Goal: Answer question/provide support

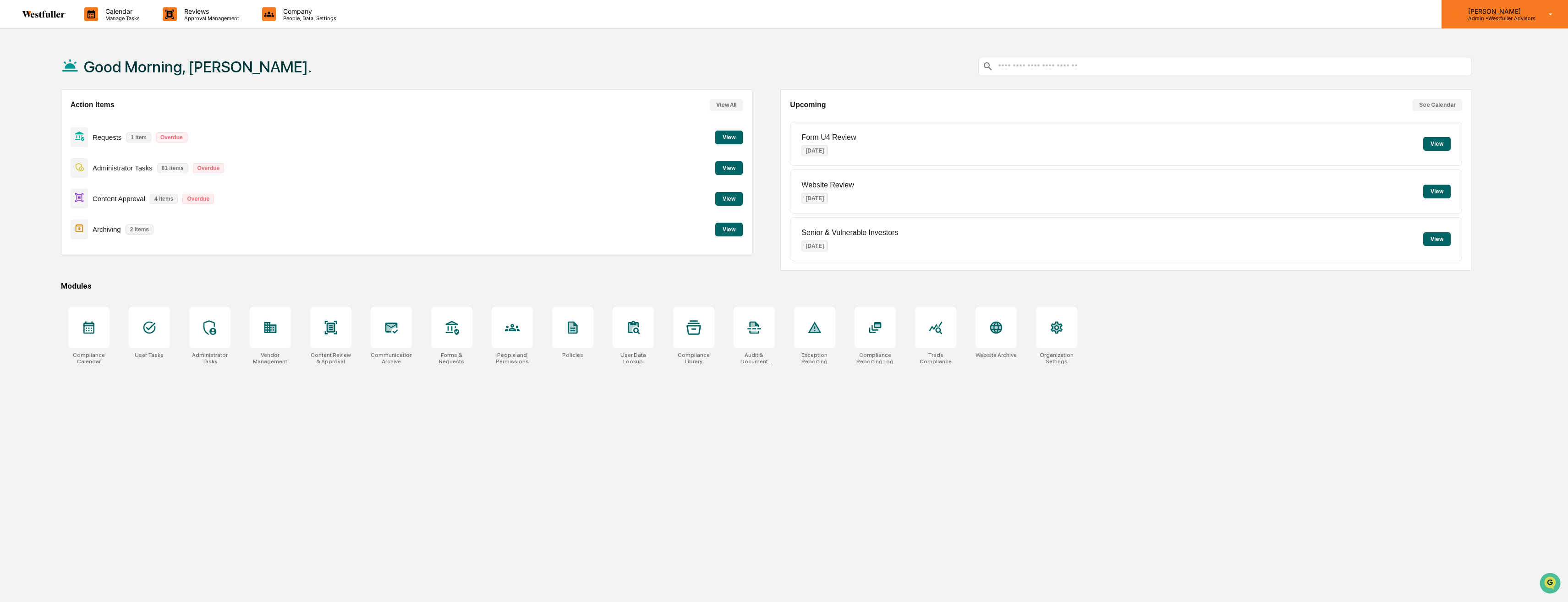
click at [1498, 14] on p "[PERSON_NAME]" at bounding box center [1498, 11] width 74 height 8
click at [1491, 104] on li "Switch to User view..." at bounding box center [1501, 100] width 128 height 17
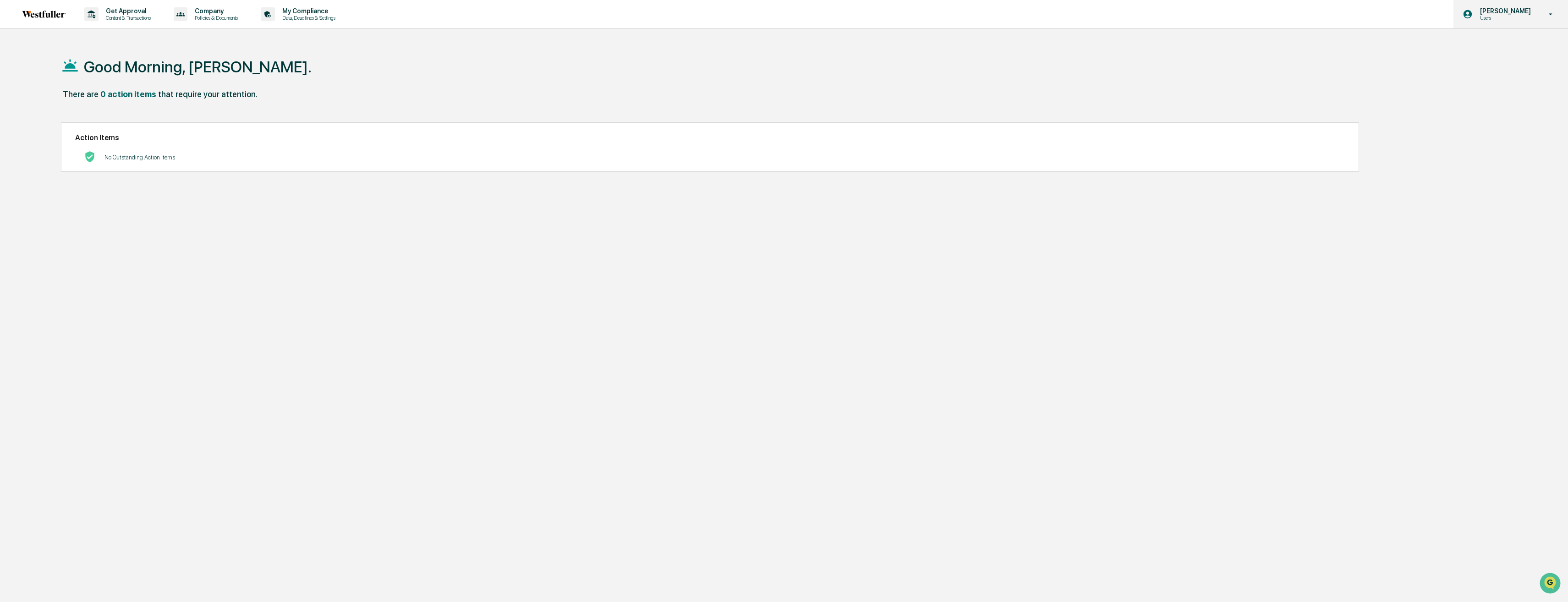
click at [1512, 20] on p "Users" at bounding box center [1504, 18] width 63 height 7
click at [1562, 127] on div at bounding box center [786, 301] width 1573 height 602
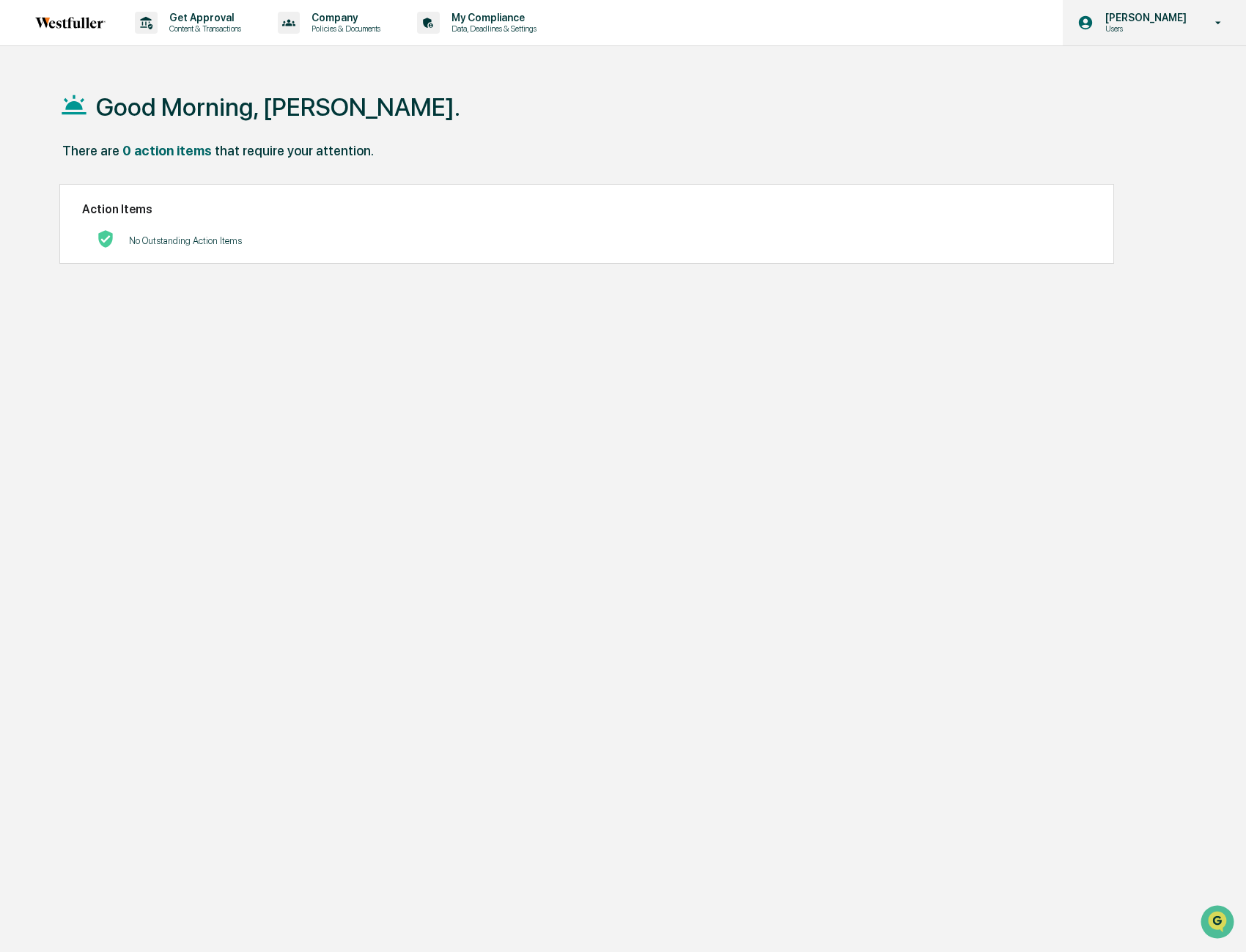
click at [1162, 34] on div "[PERSON_NAME] Users" at bounding box center [1154, 22] width 184 height 46
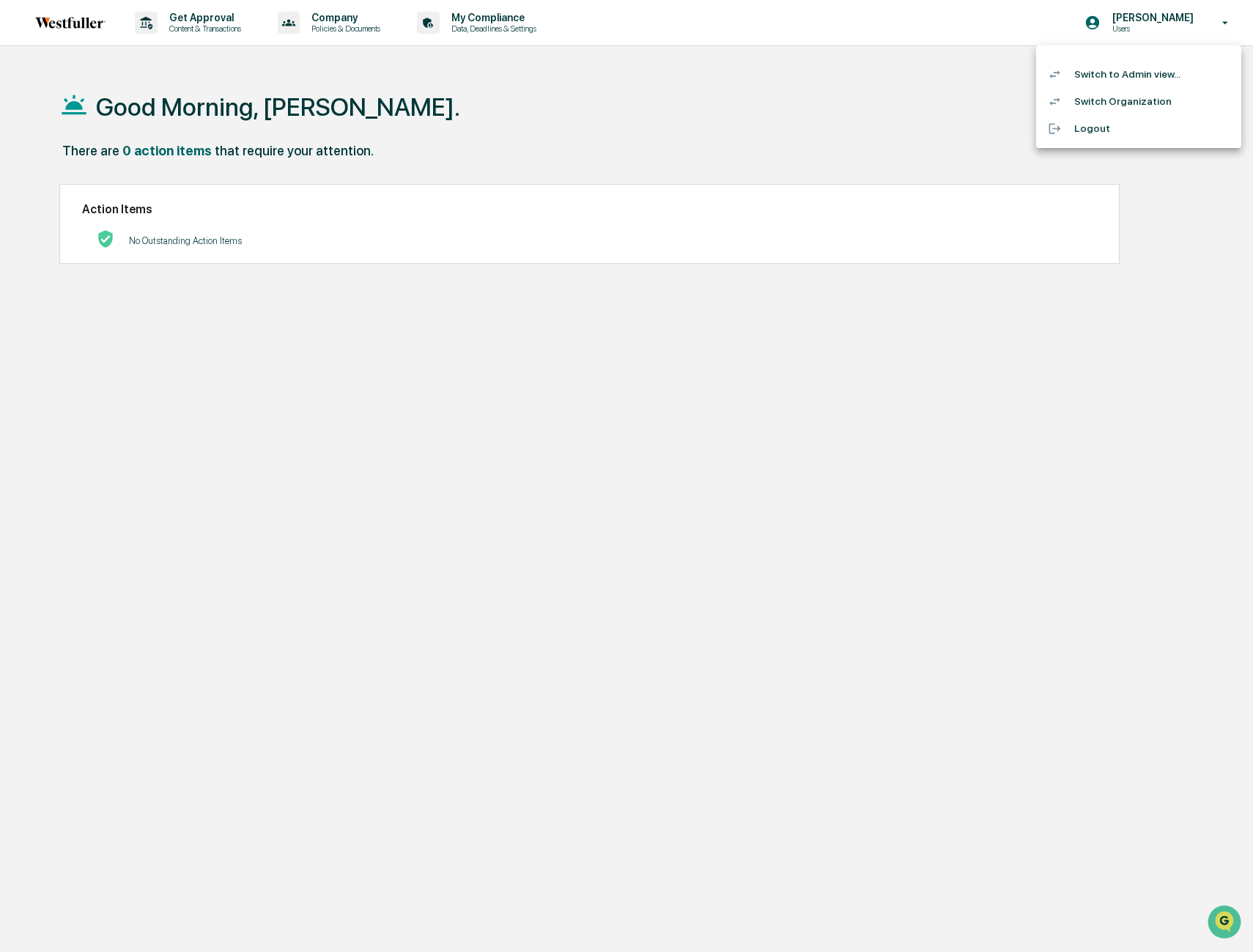
click at [621, 334] on div at bounding box center [626, 476] width 1253 height 952
click at [48, 29] on link at bounding box center [79, 22] width 88 height 46
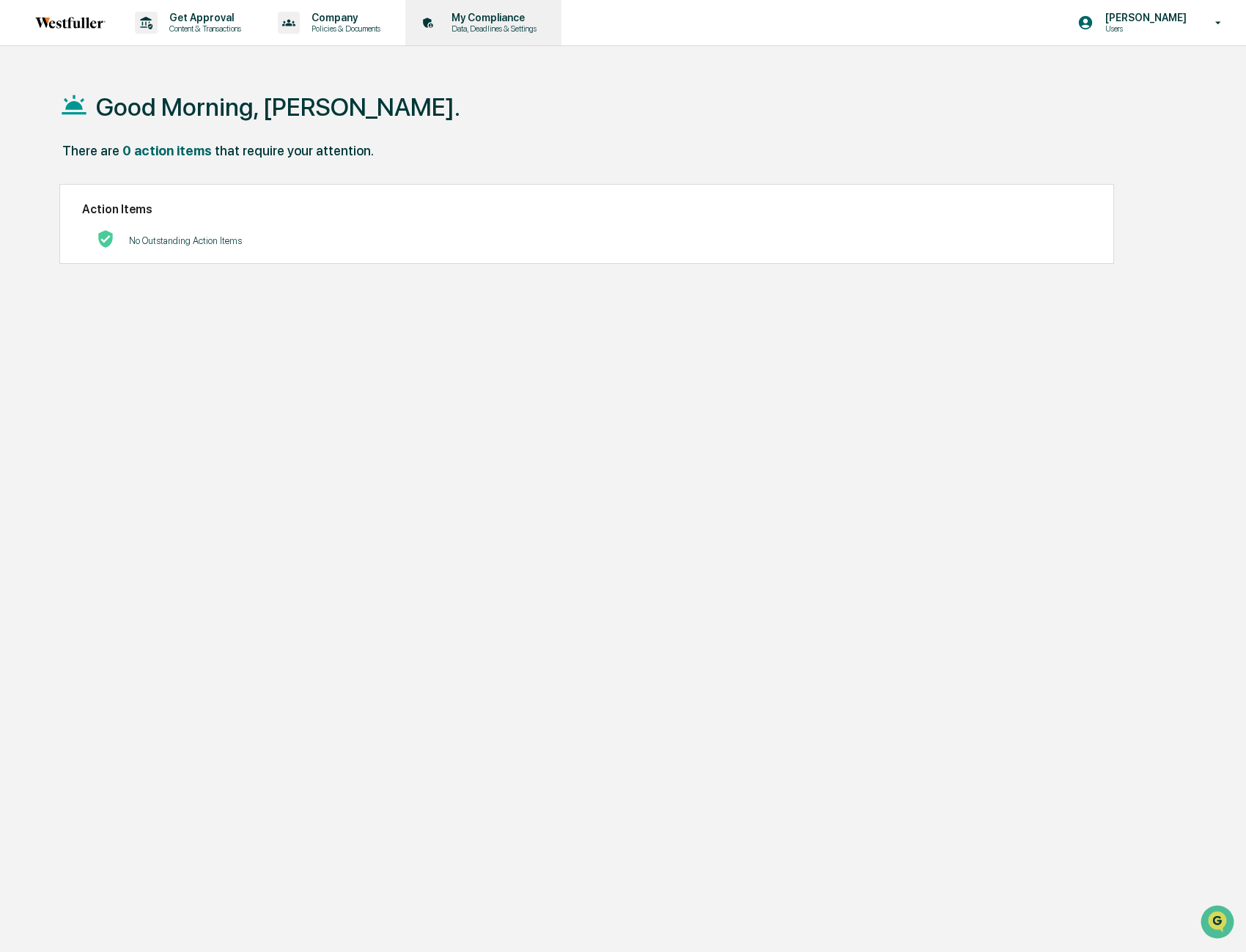
click at [465, 11] on div "My Compliance Data, Deadlines & Settings" at bounding box center [481, 22] width 142 height 46
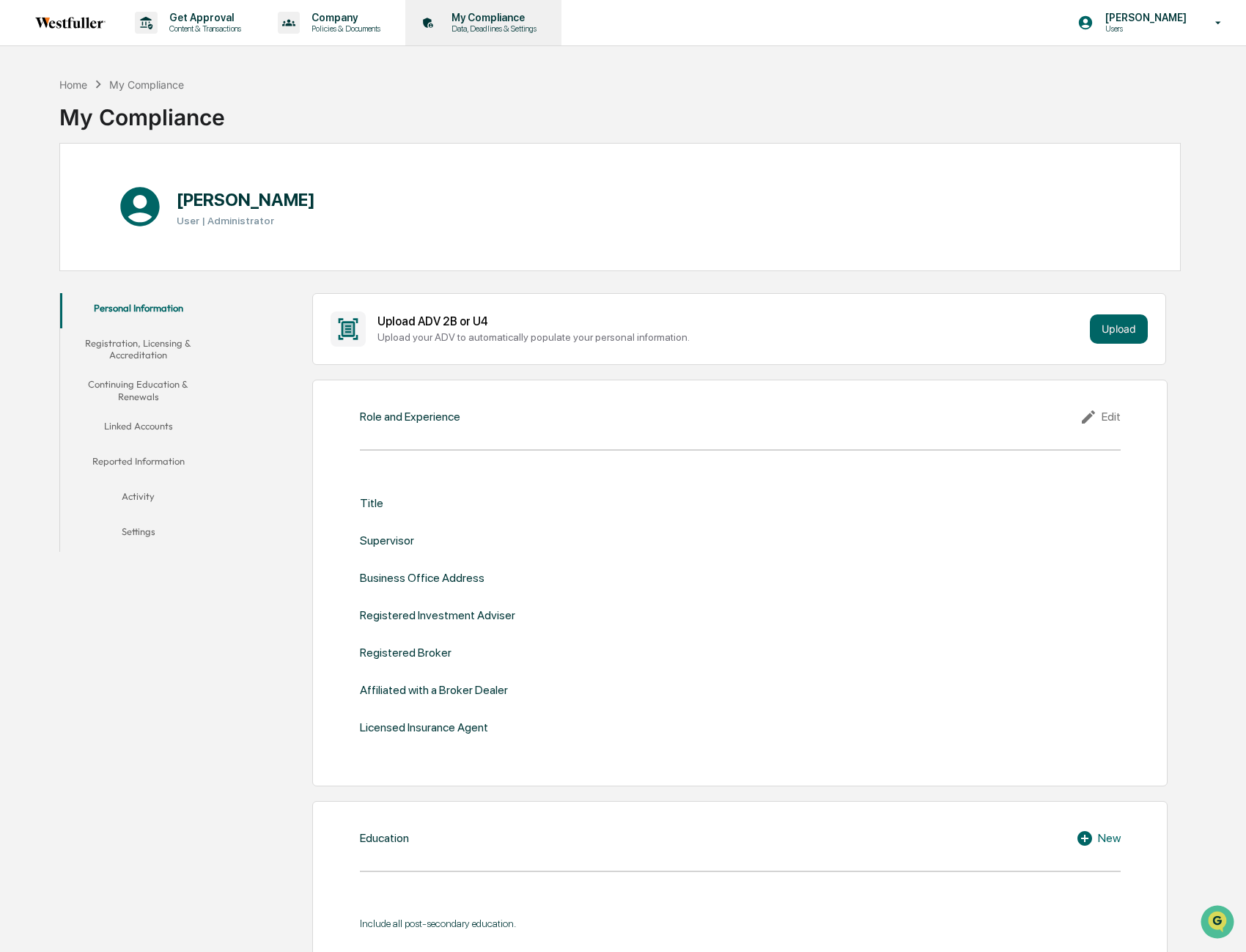
click at [498, 22] on p "My Compliance" at bounding box center [491, 18] width 104 height 12
click at [1144, 31] on p "Users" at bounding box center [1143, 28] width 101 height 11
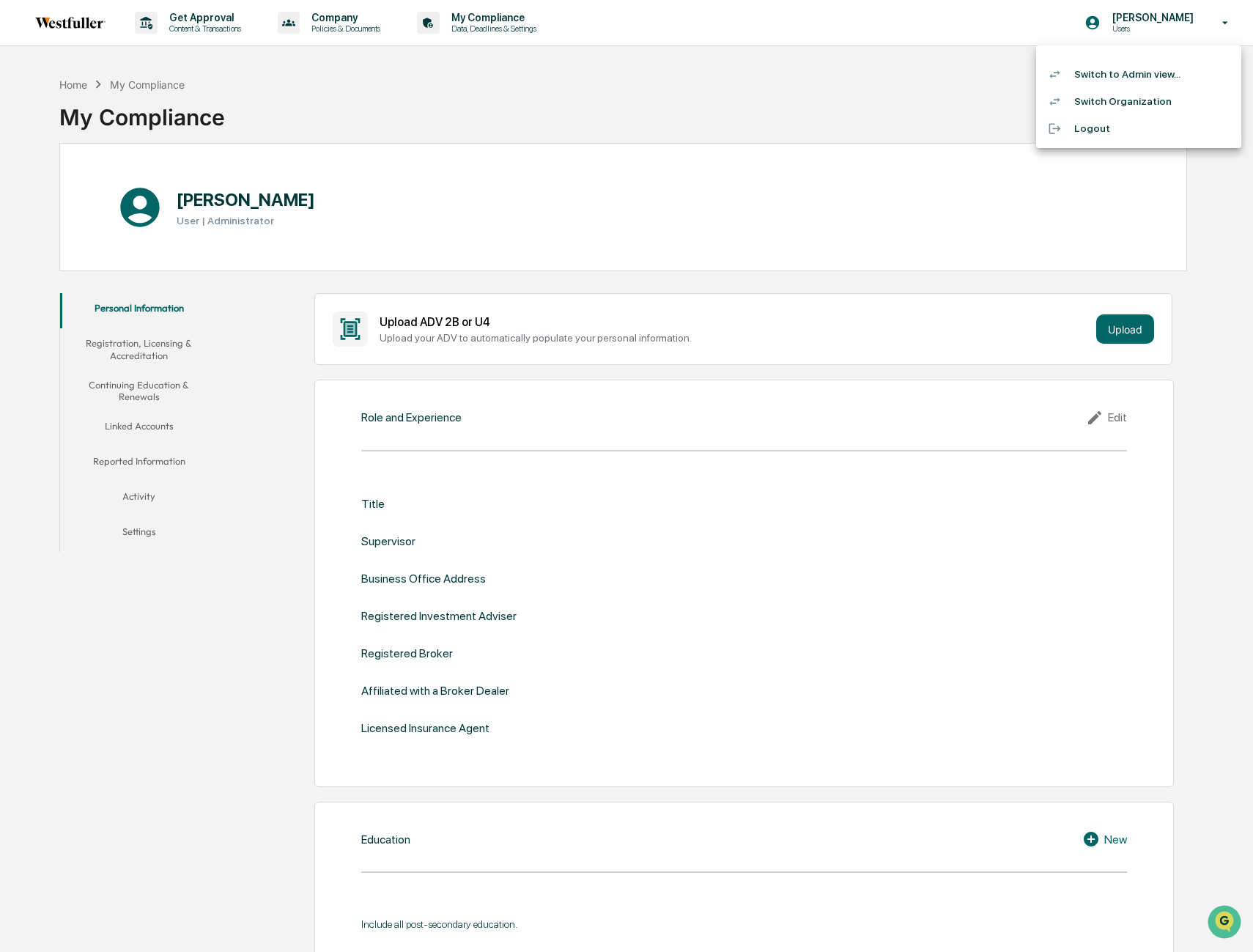
drag, startPoint x: 1157, startPoint y: 72, endPoint x: 645, endPoint y: 43, distance: 512.8
click at [842, 84] on div "Switch to Admin view... Switch Organization Logout" at bounding box center [626, 476] width 1253 height 952
click at [480, 58] on div at bounding box center [626, 476] width 1253 height 952
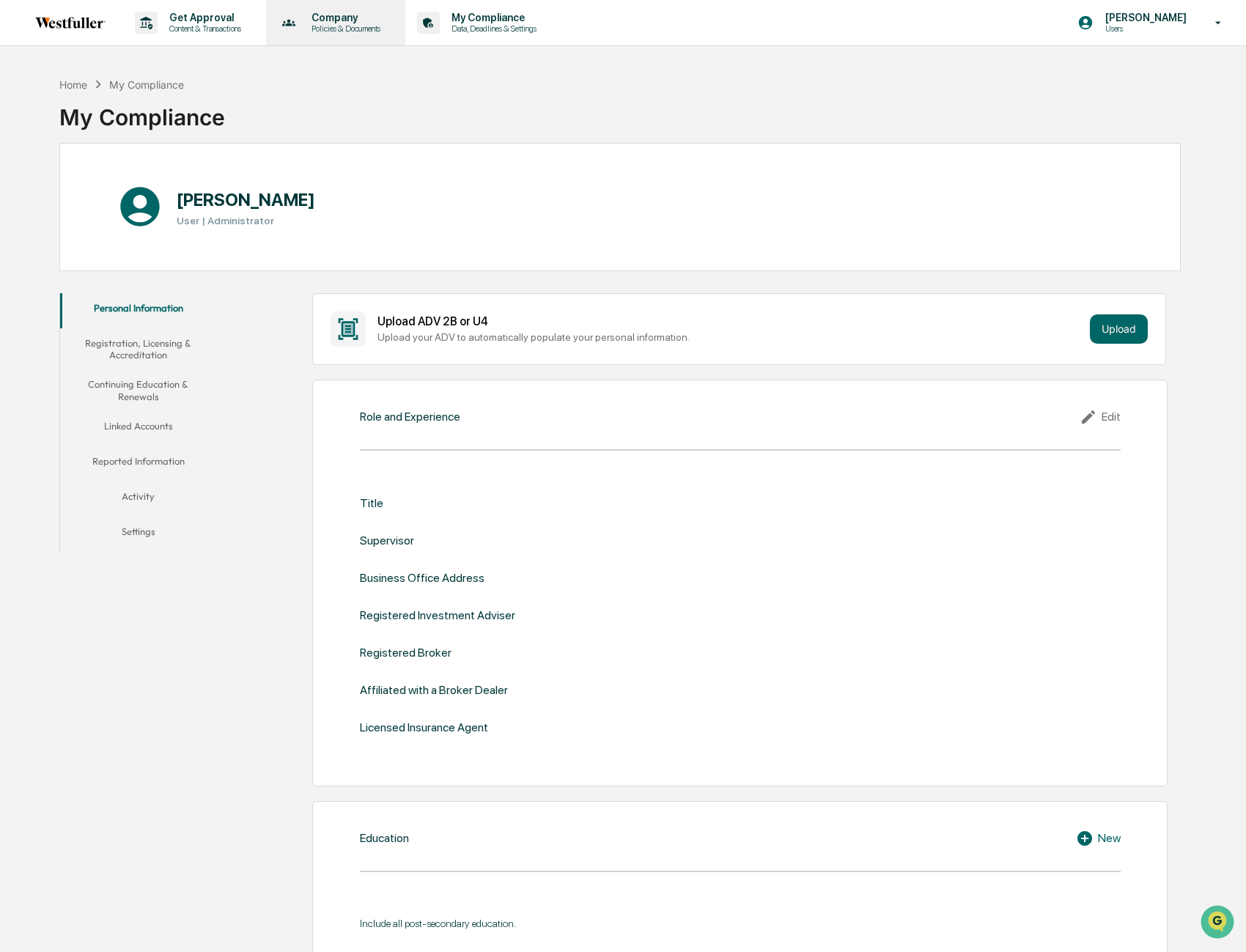
click at [328, 25] on p "Policies & Documents" at bounding box center [344, 28] width 88 height 11
click at [242, 27] on div at bounding box center [626, 476] width 1253 height 952
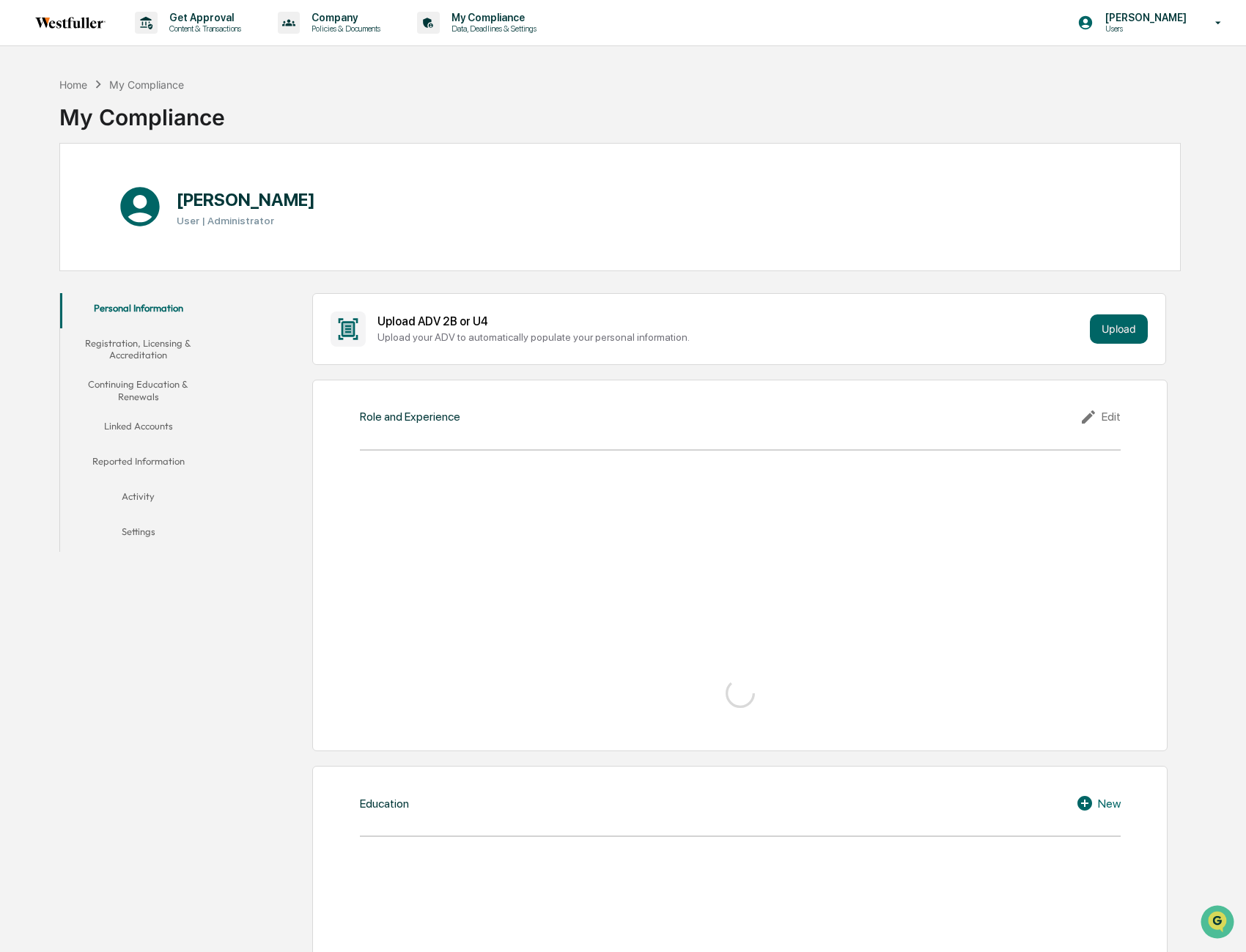
click at [228, 28] on p "Content & Transactions" at bounding box center [202, 28] width 91 height 11
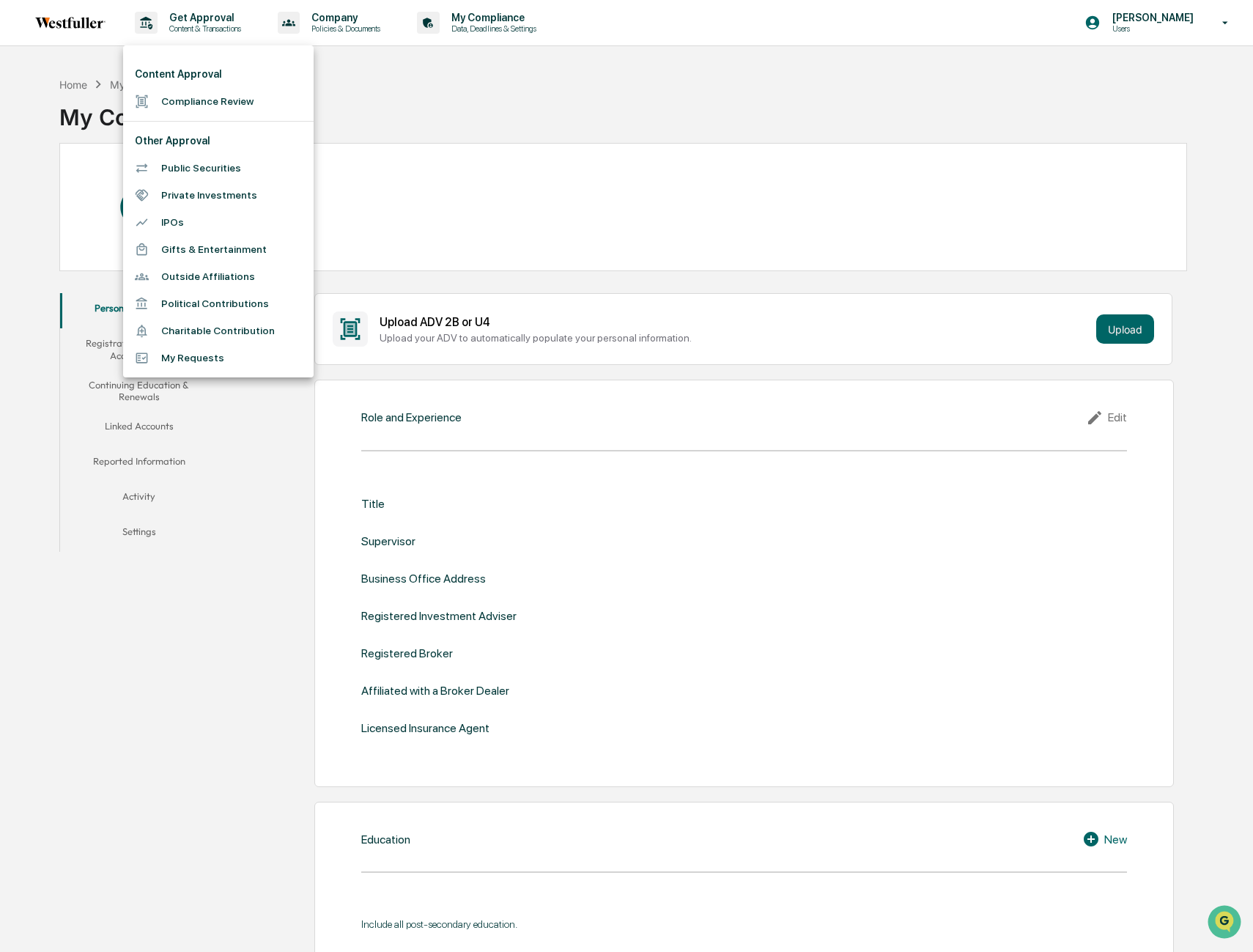
drag, startPoint x: 510, startPoint y: 122, endPoint x: 307, endPoint y: 0, distance: 236.8
click at [502, 118] on div at bounding box center [626, 476] width 1253 height 952
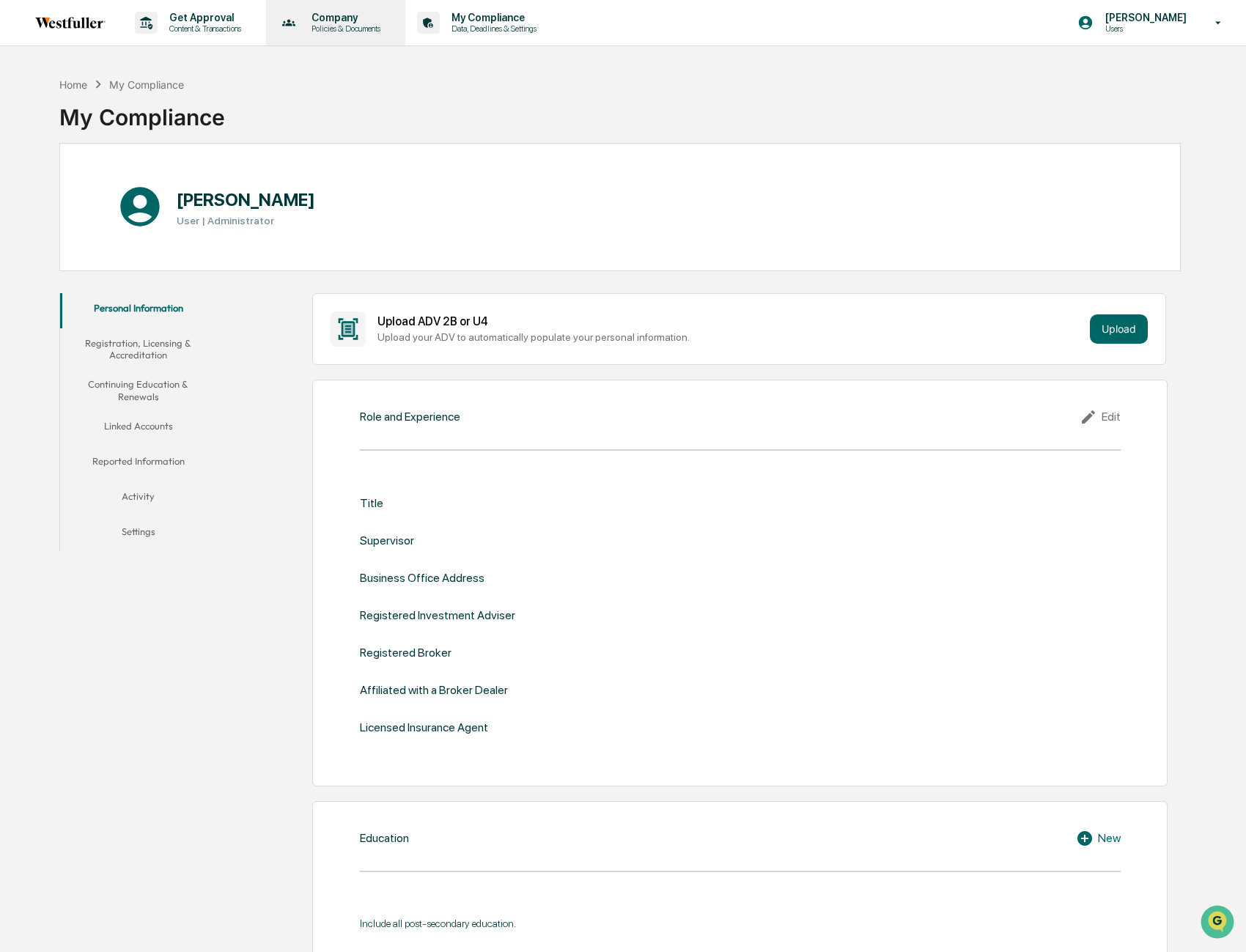
click at [355, 22] on p "Company" at bounding box center [344, 18] width 88 height 12
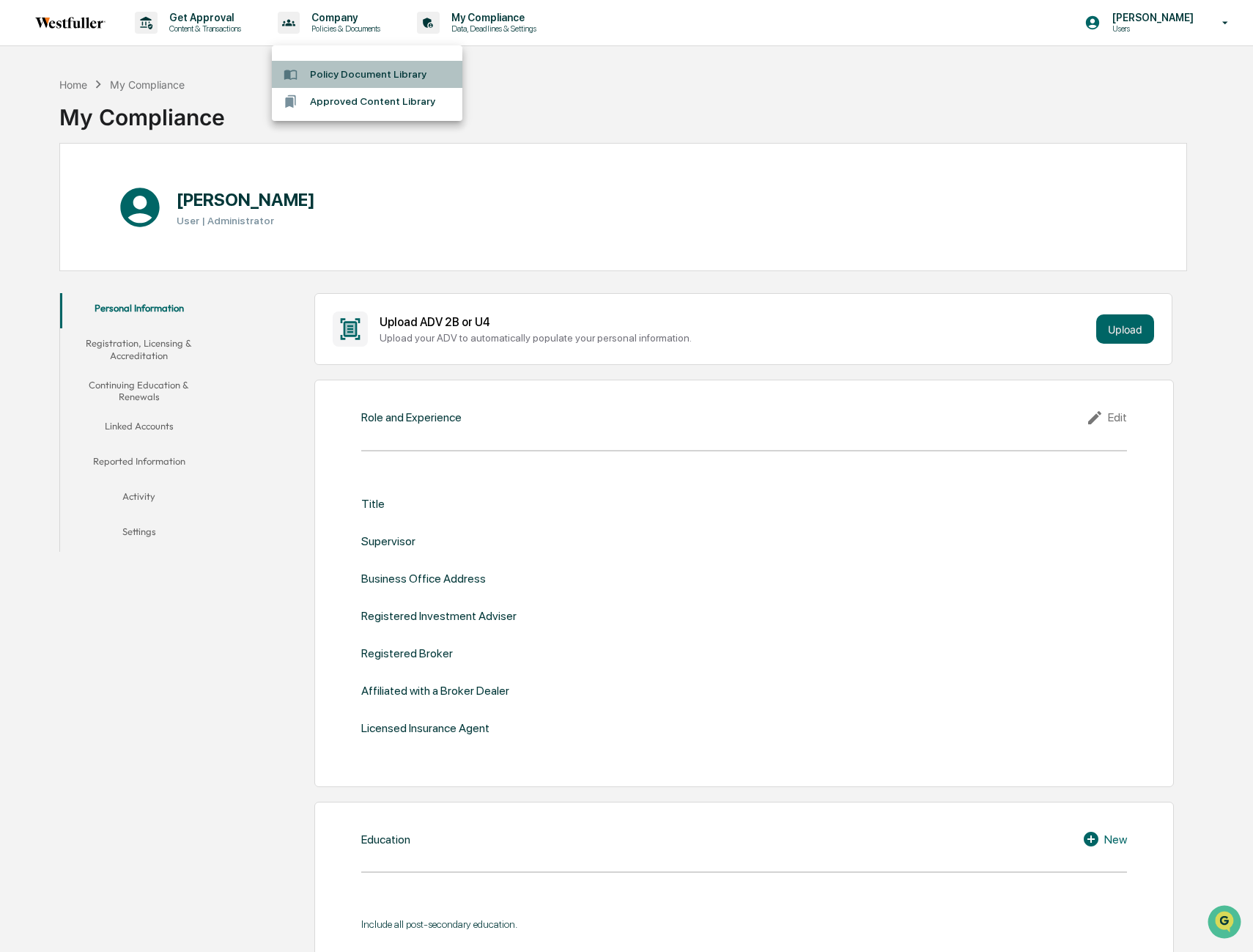
click at [352, 66] on li "Policy Document Library" at bounding box center [366, 74] width 190 height 27
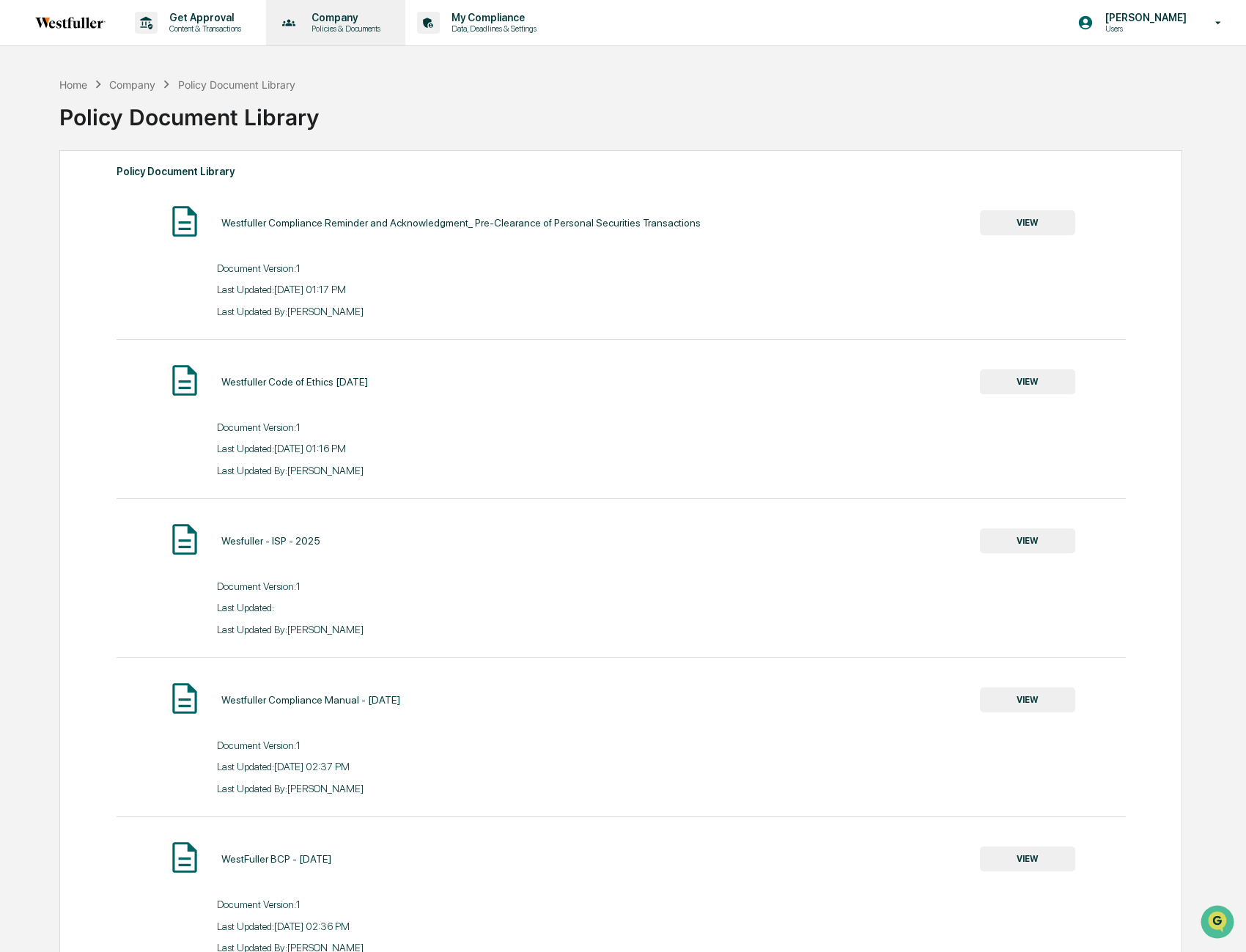
click at [318, 18] on p "Company" at bounding box center [344, 18] width 88 height 12
click at [326, 101] on li "Approved Content Library" at bounding box center [366, 102] width 190 height 27
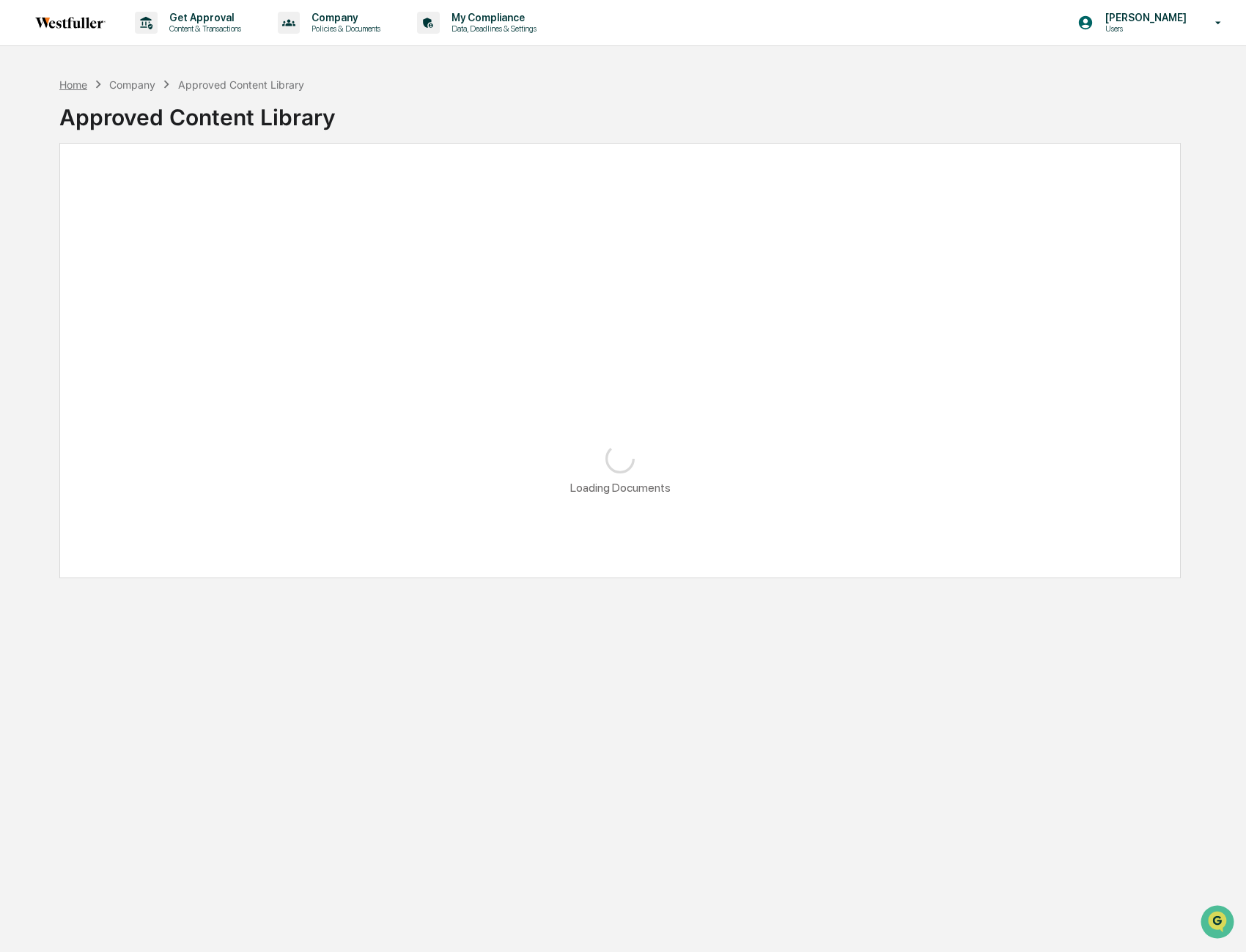
click at [84, 81] on div "Home" at bounding box center [73, 84] width 28 height 13
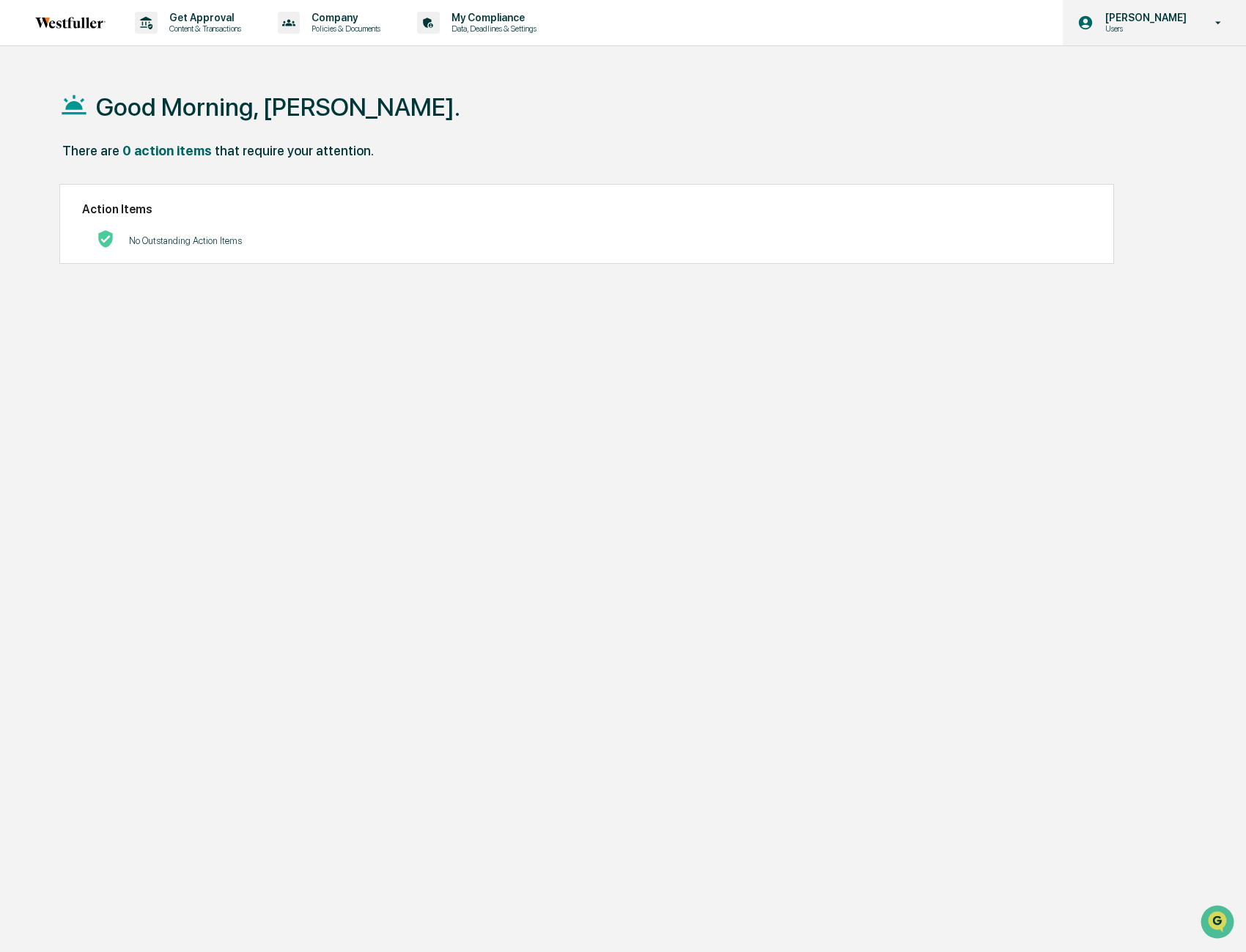
click at [1152, 29] on p "Users" at bounding box center [1143, 28] width 101 height 11
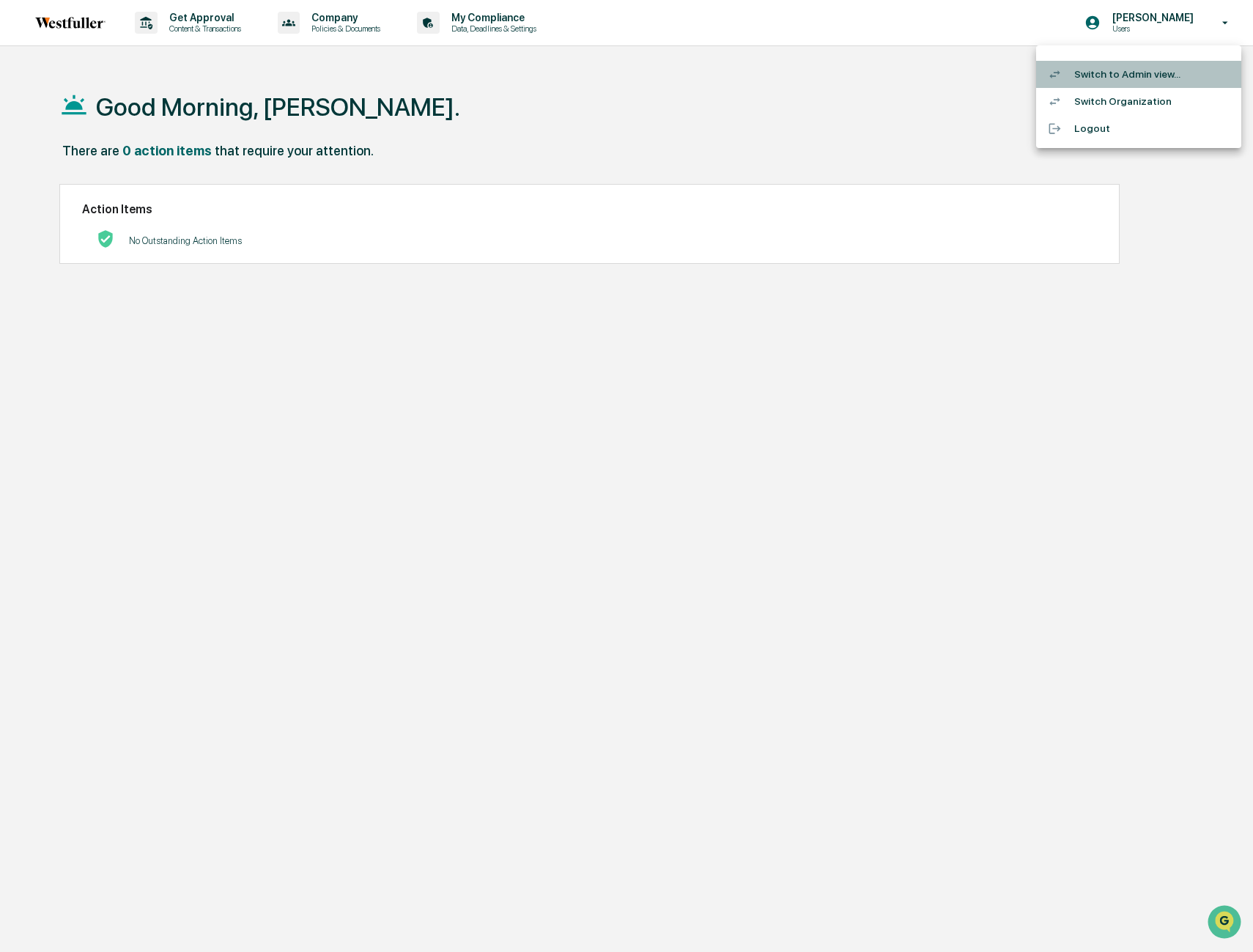
click at [1156, 83] on li "Switch to Admin view..." at bounding box center [1139, 74] width 205 height 27
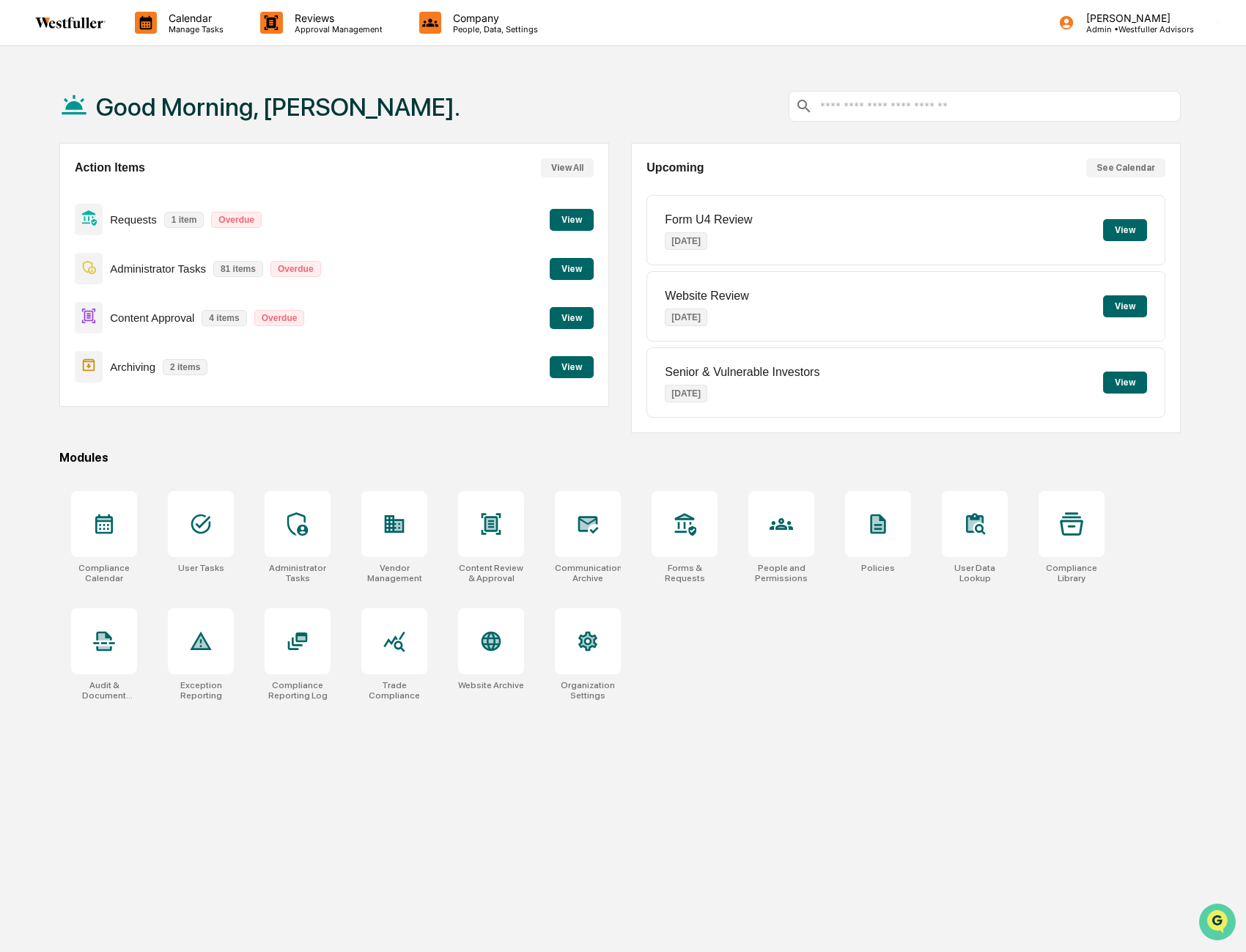
click at [1226, 922] on icon "Open customer support" at bounding box center [1218, 940] width 37 height 37
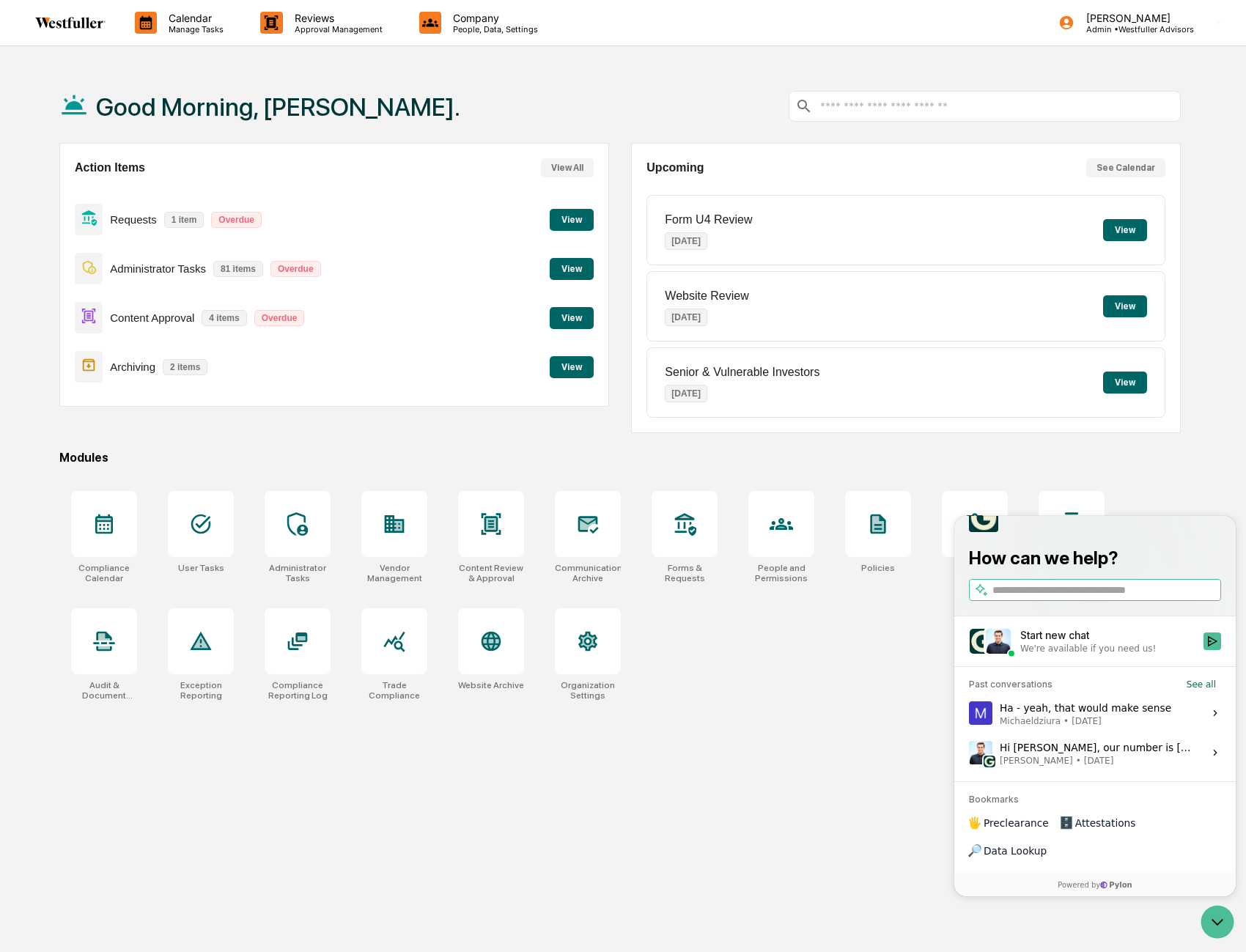
click at [1092, 727] on span "Michaeldziura • [DATE]" at bounding box center [1086, 722] width 172 height 12
click at [969, 714] on button "View issue" at bounding box center [969, 713] width 1 height 1
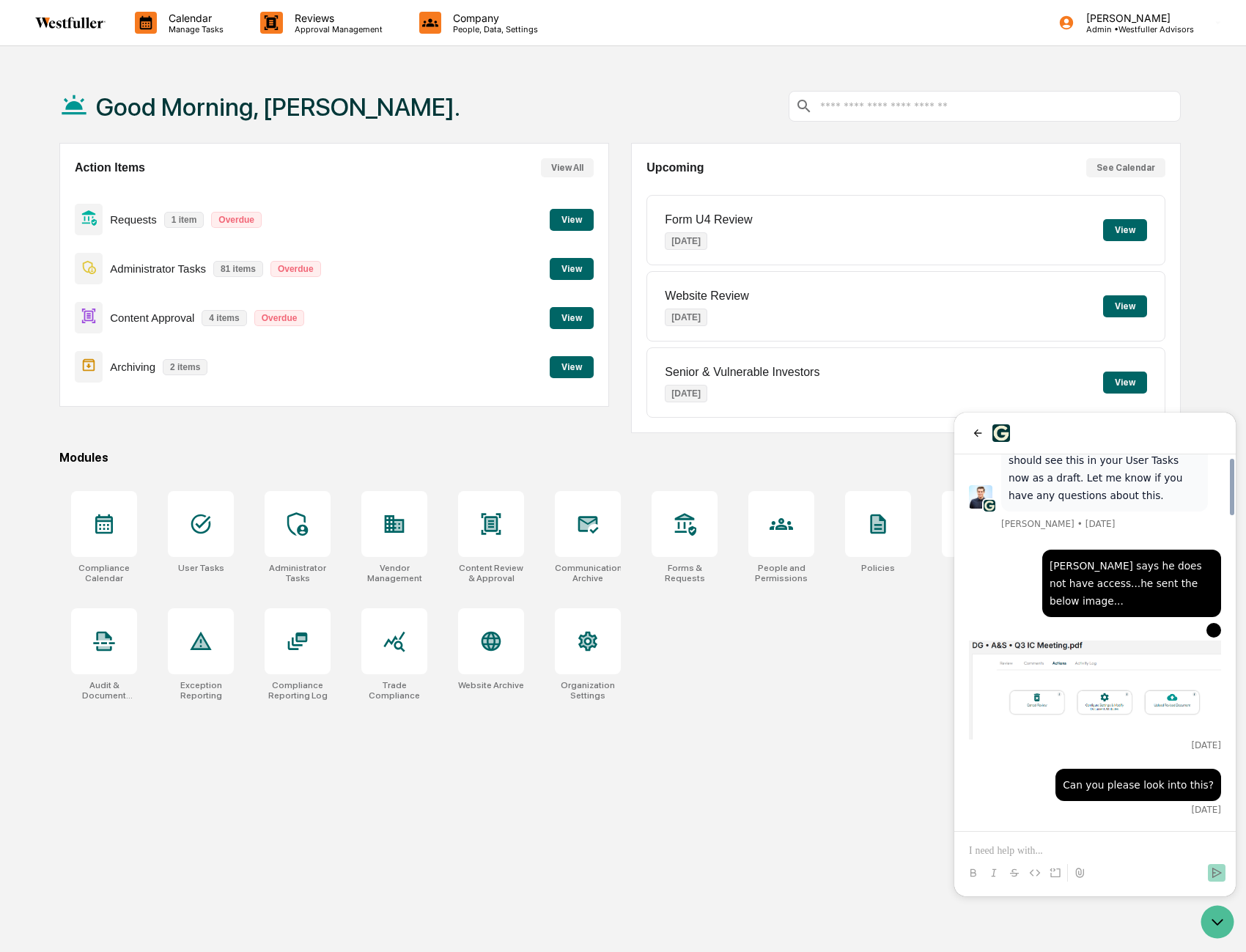
scroll to position [2364, 0]
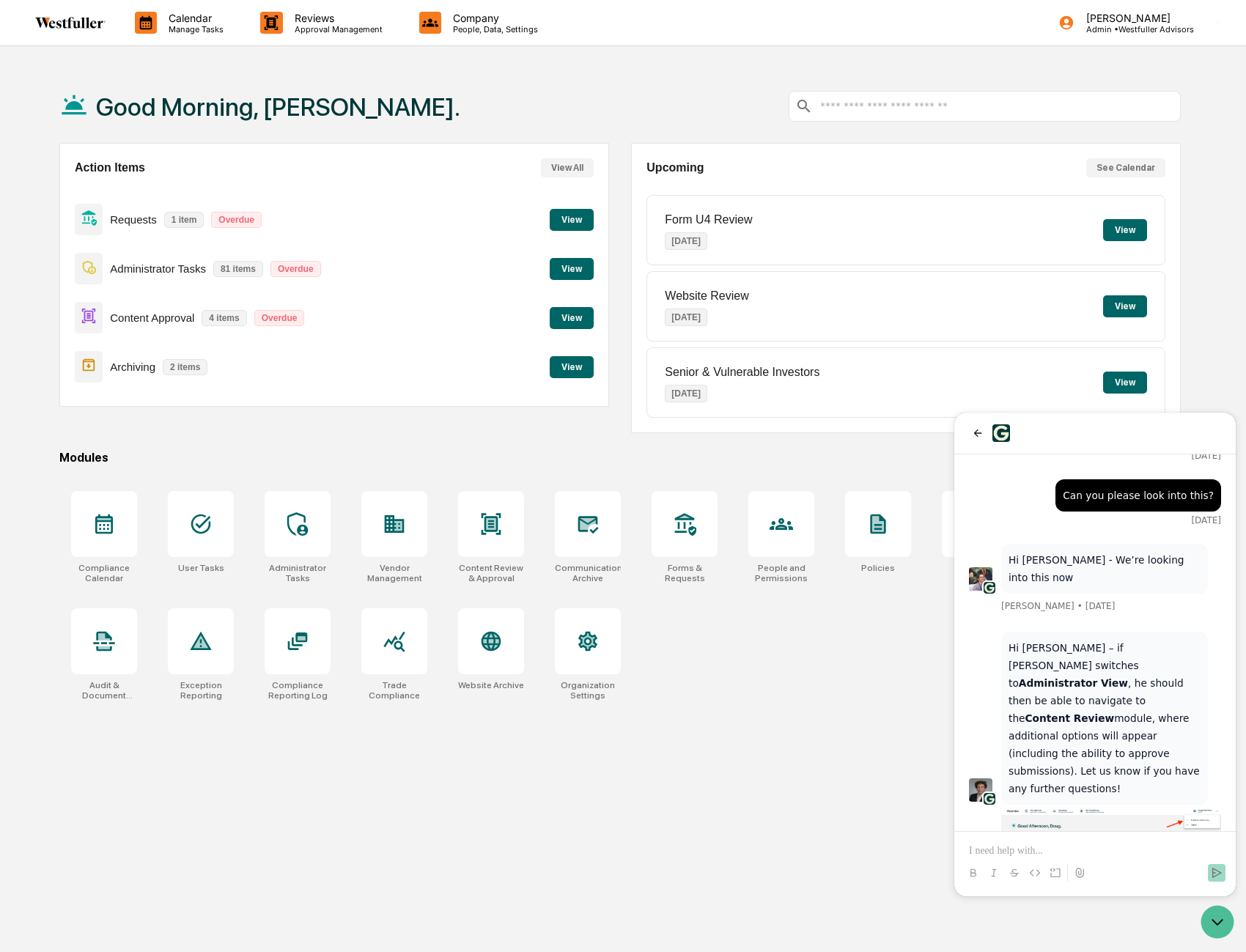
click at [1206, 807] on img "Preview image: Preview" at bounding box center [1110, 861] width 220 height 107
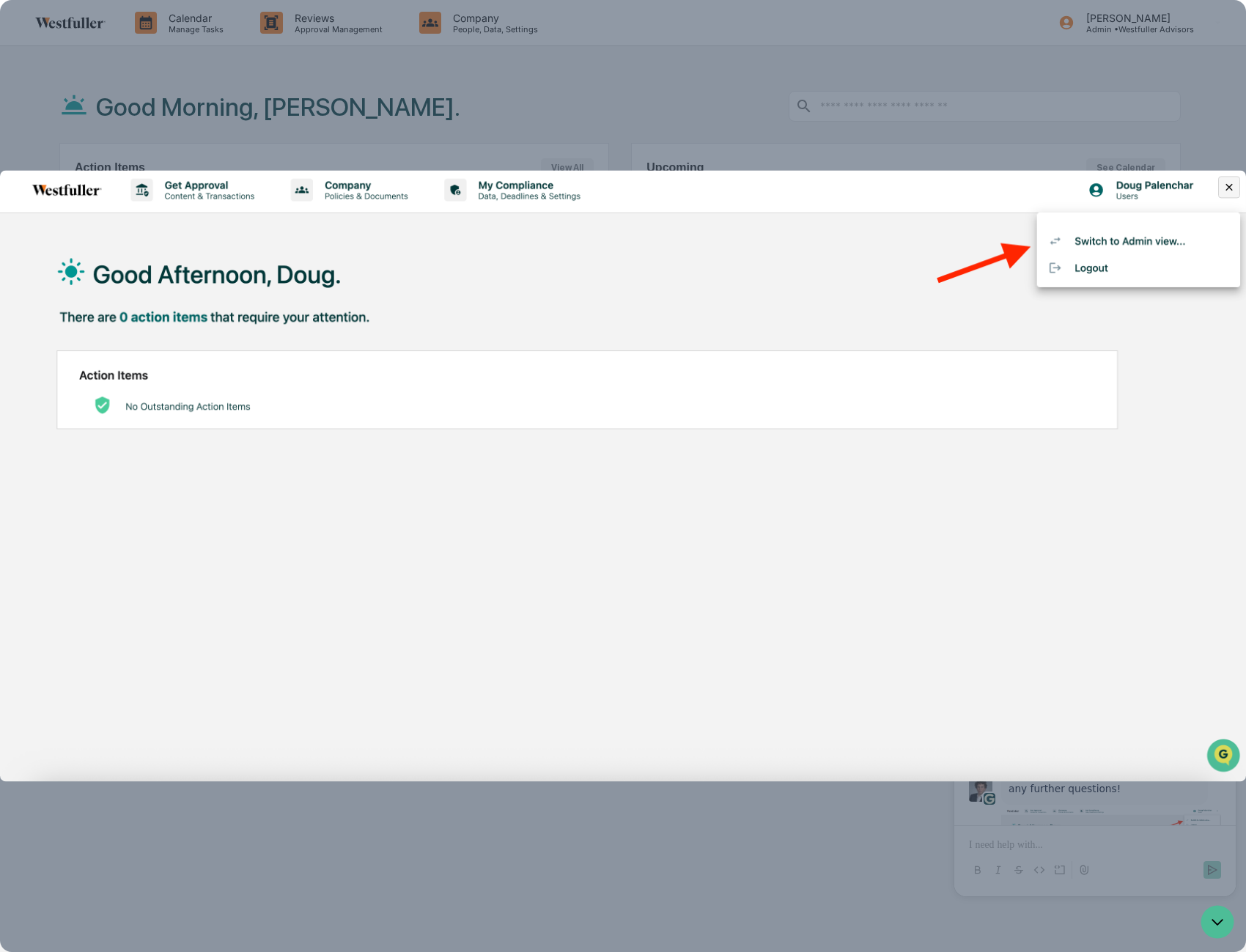
click at [927, 852] on dialog at bounding box center [623, 476] width 1246 height 952
